Goal: Find specific page/section: Find specific page/section

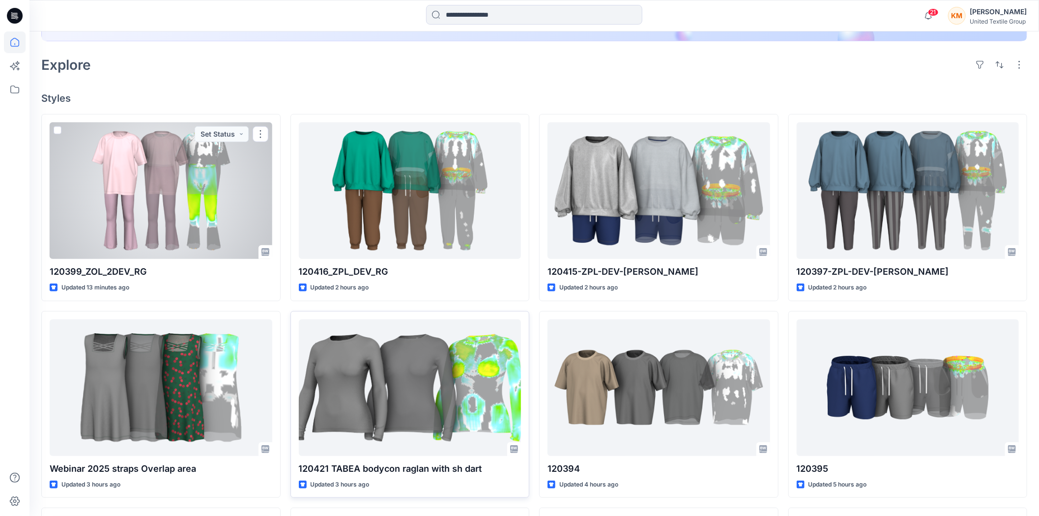
scroll to position [273, 0]
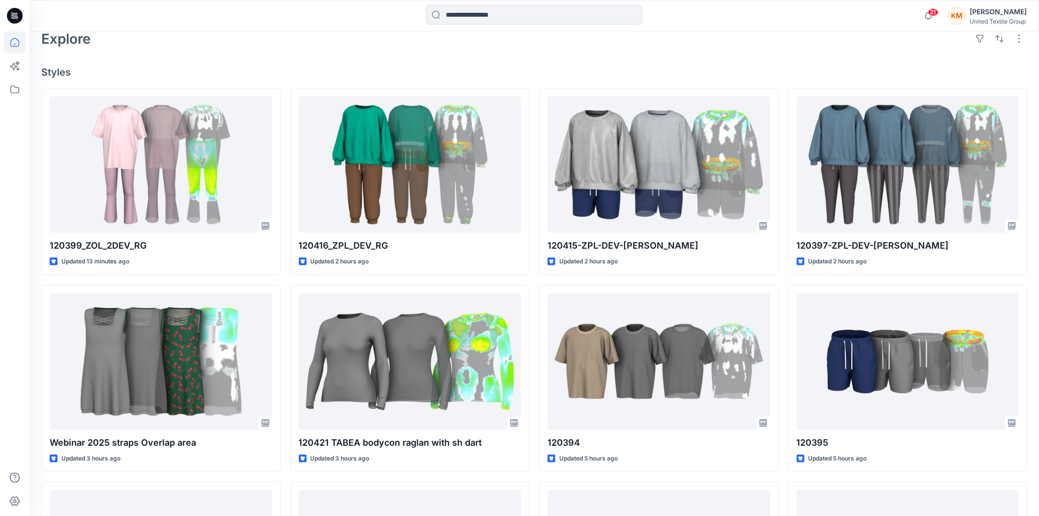
click at [1032, 263] on div "Welcome back, [PERSON_NAME] New New Unleash Creativity, Speed Up Development Ex…" at bounding box center [533, 237] width 1009 height 957
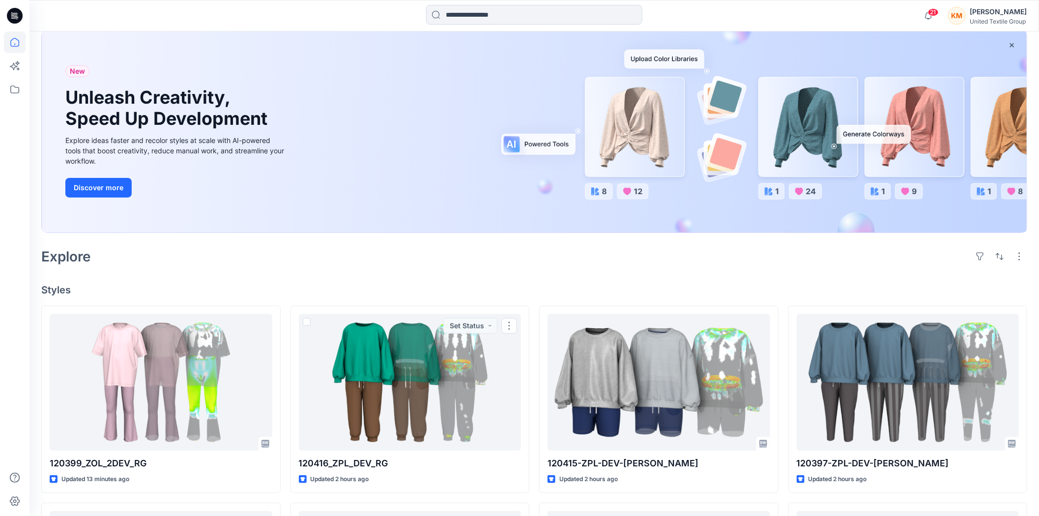
scroll to position [55, 0]
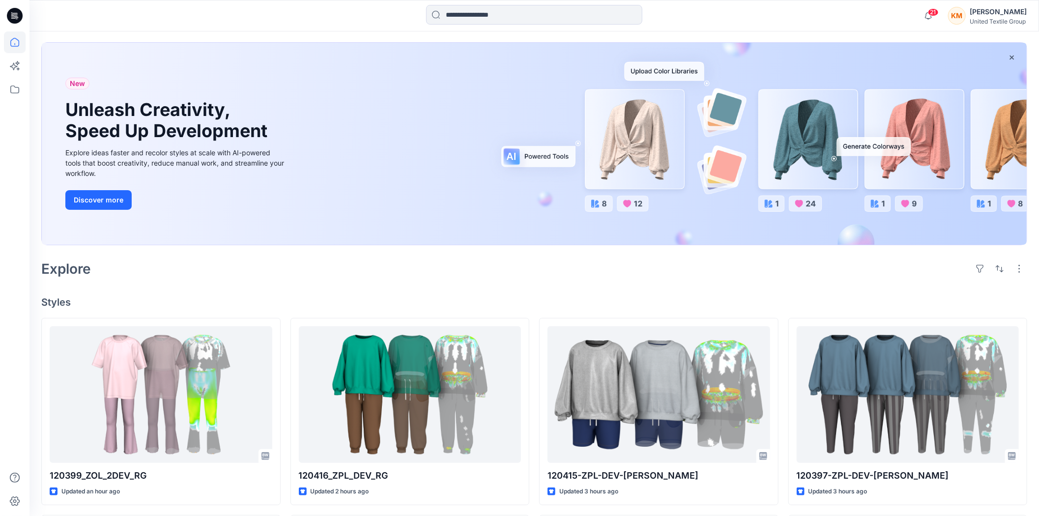
scroll to position [109, 0]
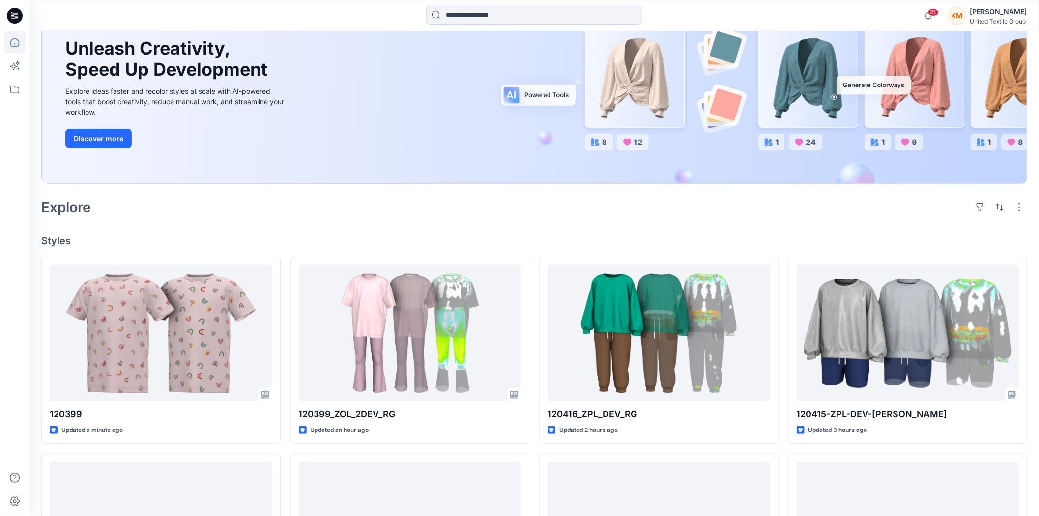
scroll to position [109, 0]
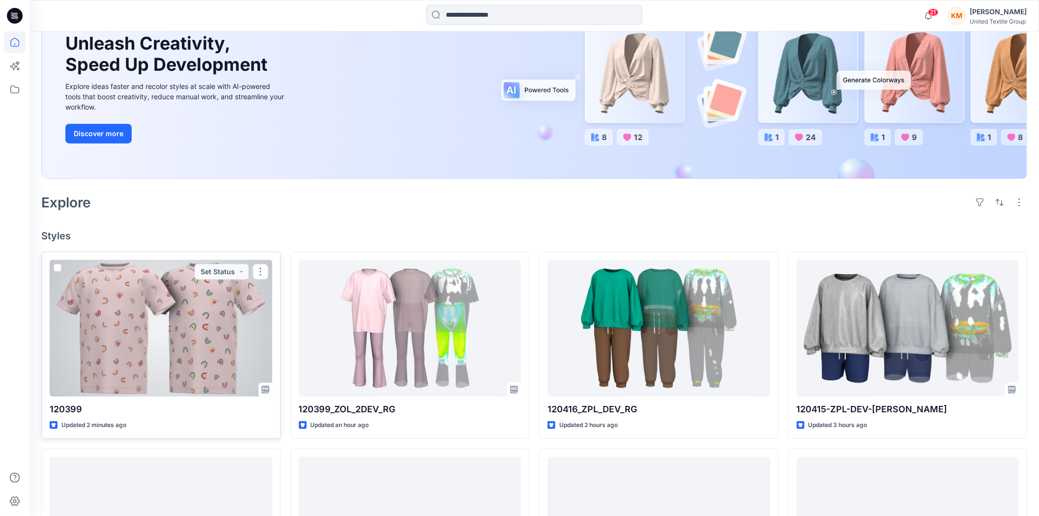
click at [198, 310] on div at bounding box center [161, 328] width 223 height 137
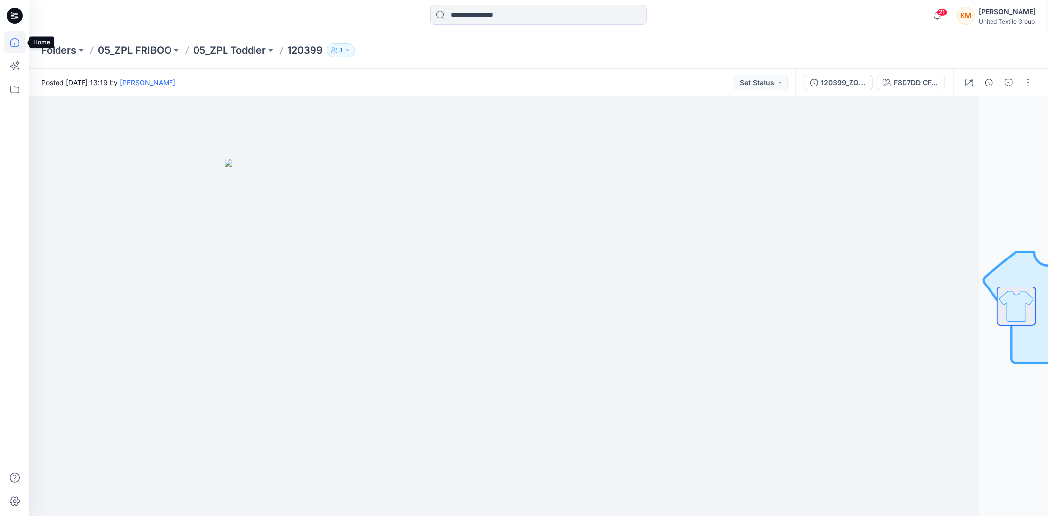
click at [15, 41] on icon at bounding box center [15, 42] width 22 height 22
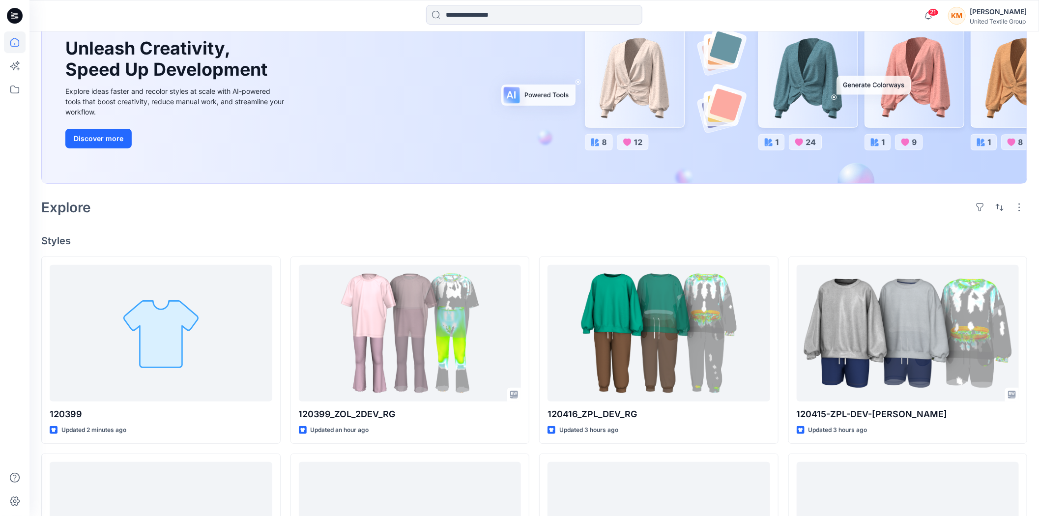
scroll to position [109, 0]
